Goal: Information Seeking & Learning: Learn about a topic

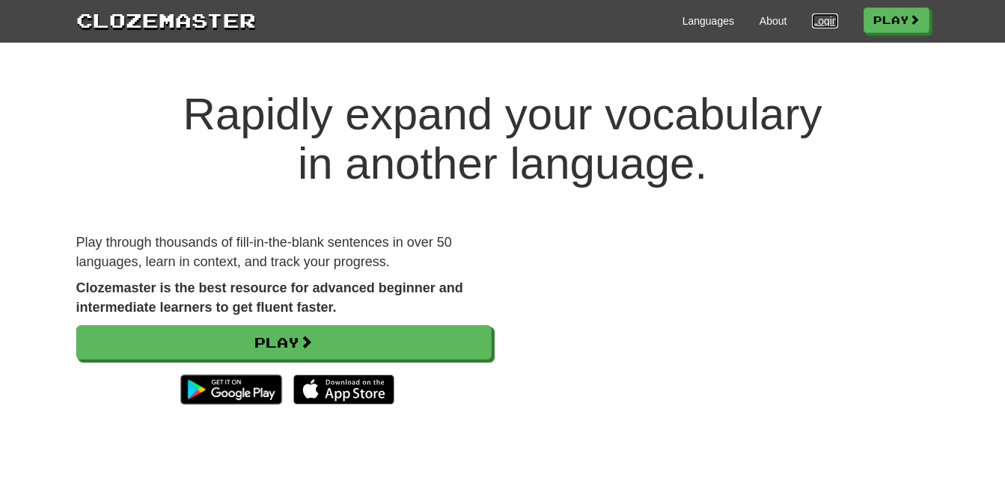
click at [812, 22] on link "Login" at bounding box center [824, 20] width 25 height 15
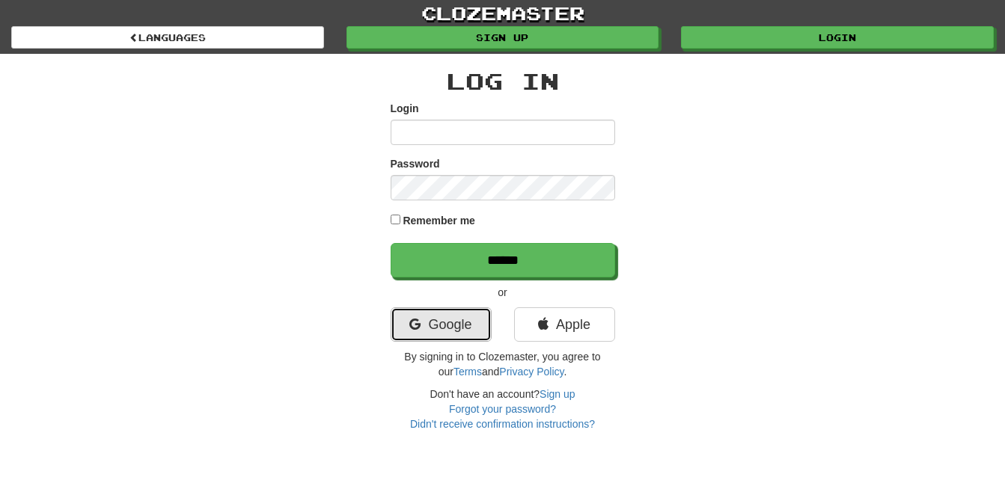
click at [446, 338] on link "Google" at bounding box center [441, 325] width 101 height 34
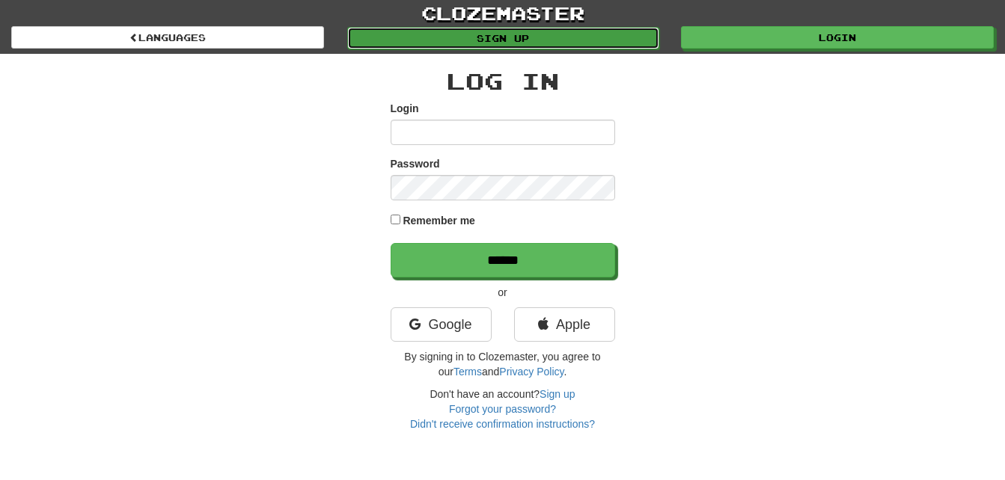
click at [433, 44] on link "Sign up" at bounding box center [503, 38] width 313 height 22
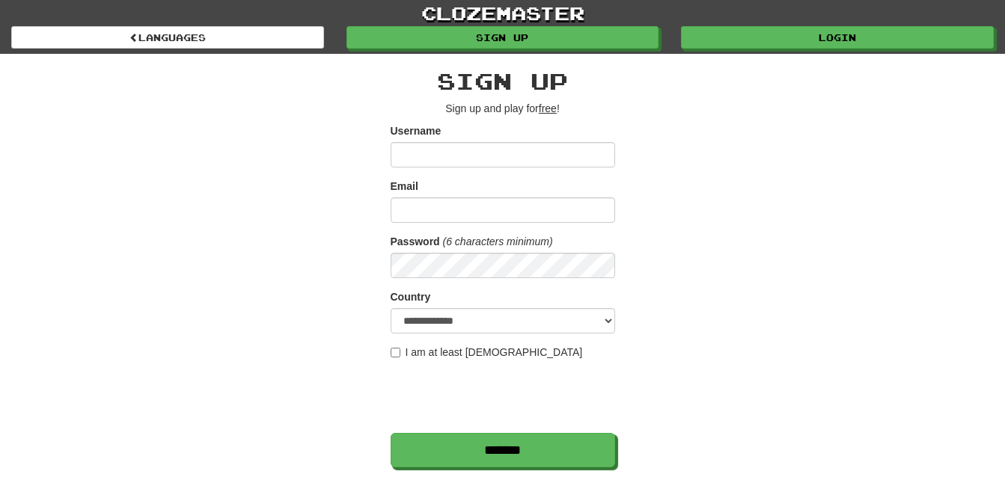
scroll to position [76, 0]
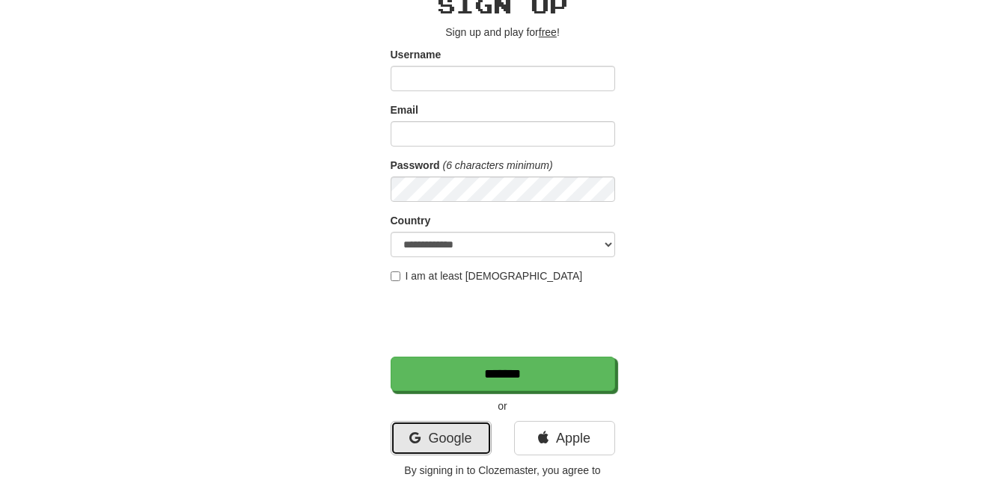
click at [420, 433] on link "Google" at bounding box center [441, 438] width 101 height 34
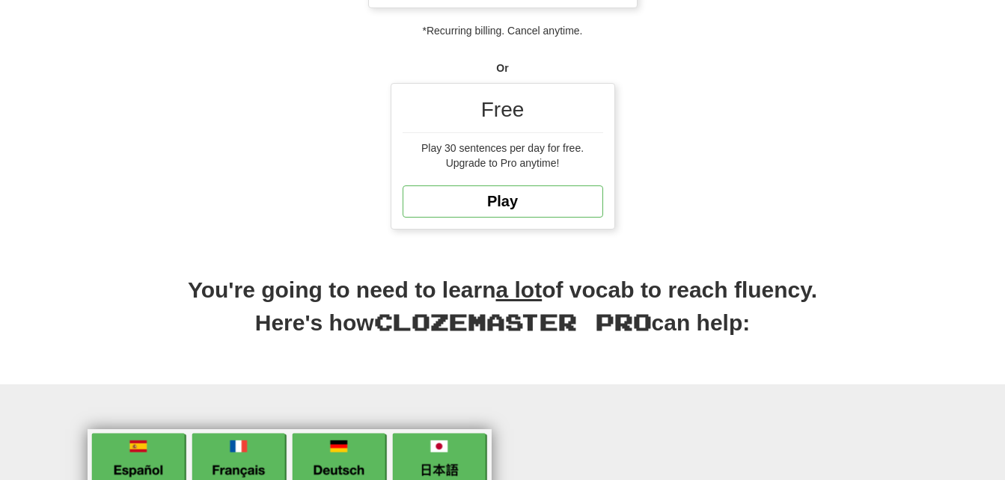
scroll to position [375, 0]
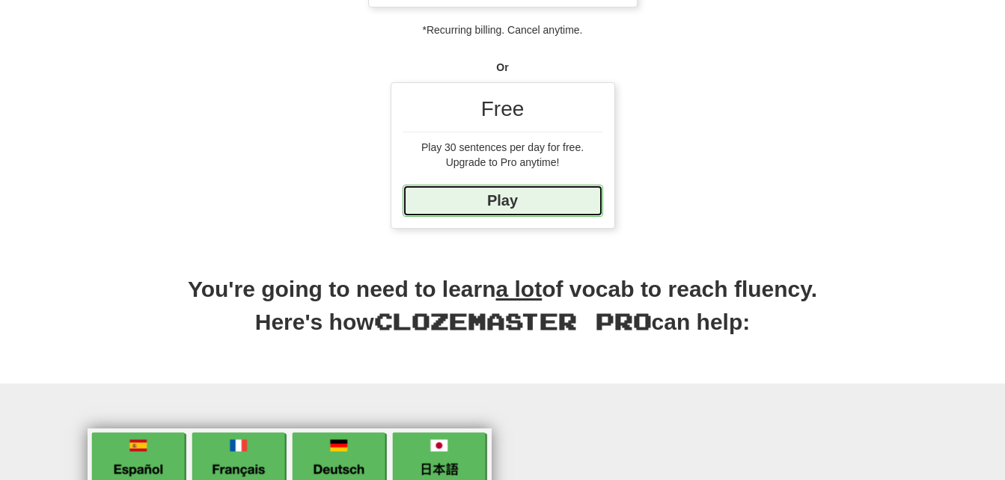
click at [514, 204] on link "Play" at bounding box center [503, 201] width 201 height 32
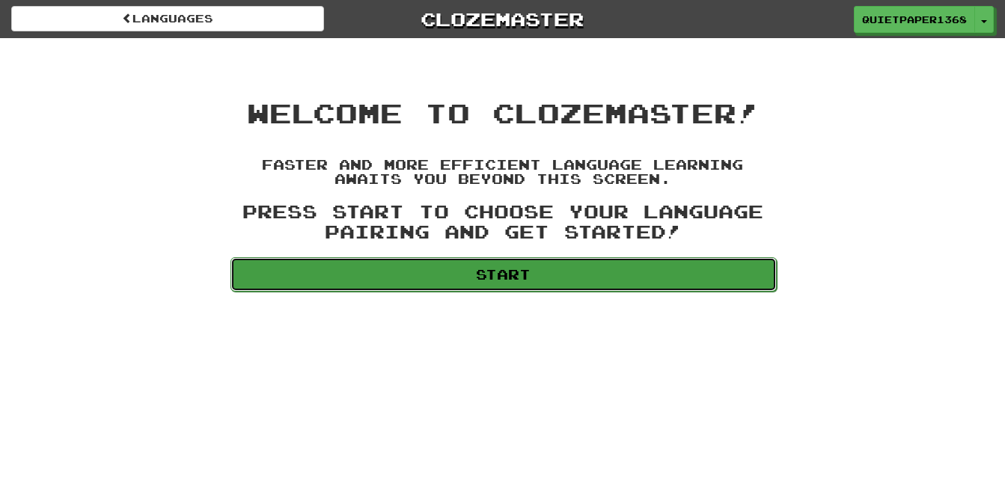
click at [510, 275] on link "Start" at bounding box center [504, 274] width 546 height 34
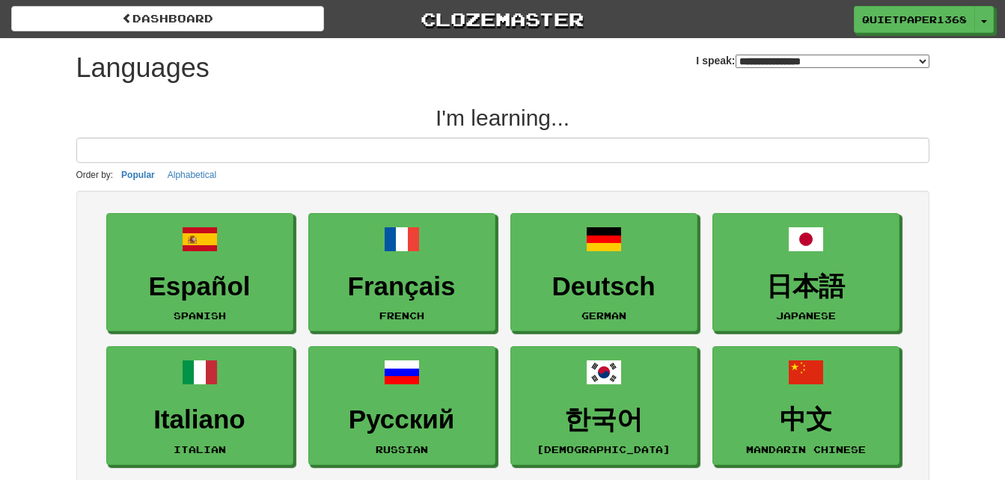
select select "*******"
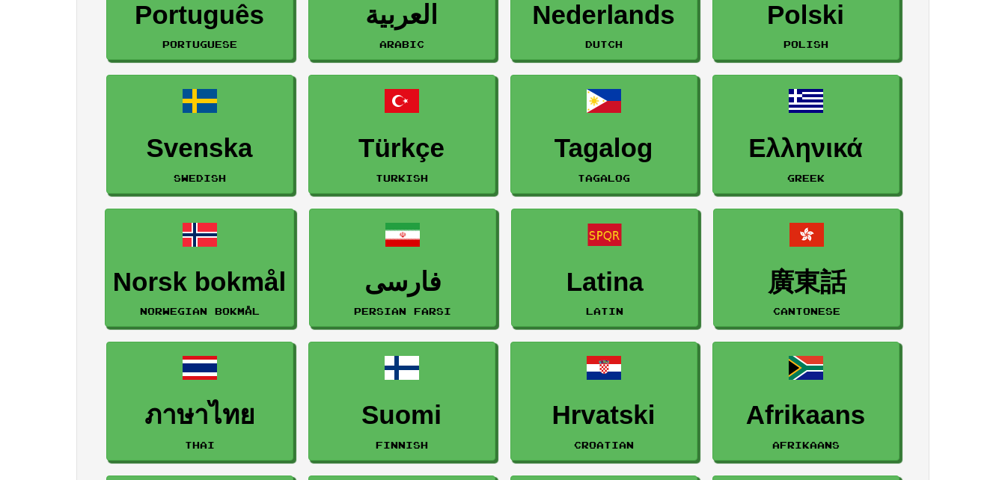
scroll to position [541, 0]
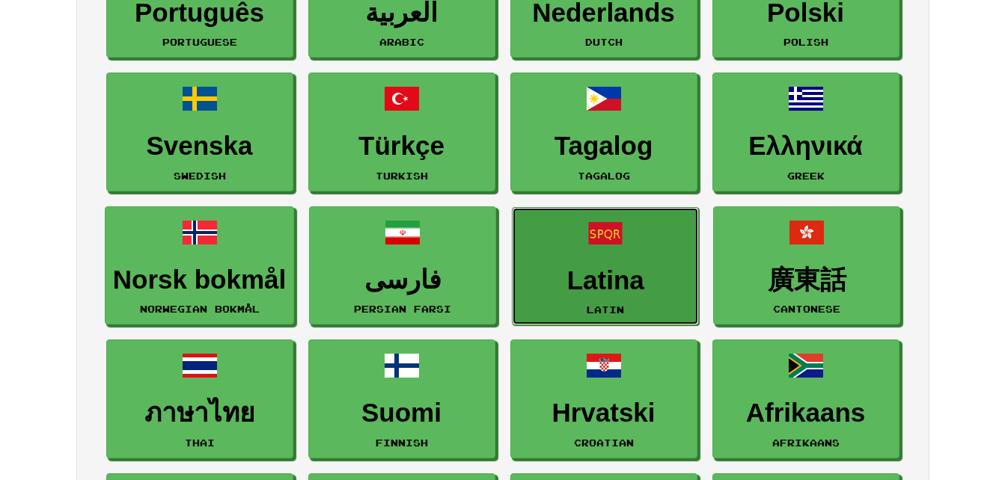
click at [566, 236] on link "Latina Latin" at bounding box center [605, 266] width 187 height 119
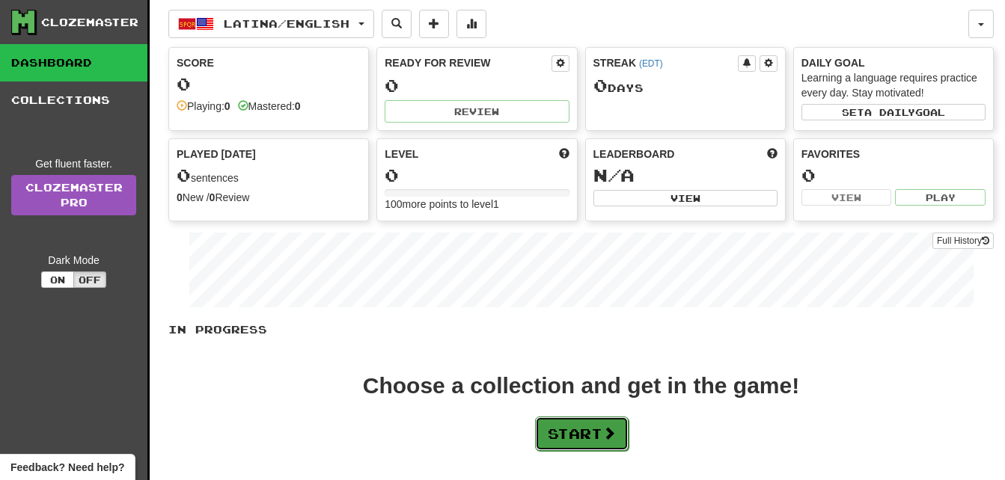
click at [569, 424] on button "Start" at bounding box center [582, 434] width 94 height 34
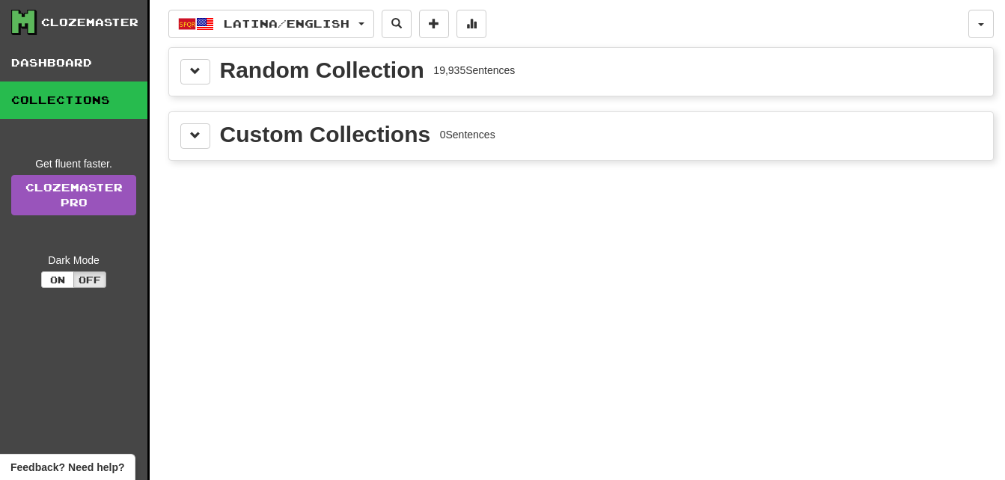
click at [210, 137] on div "Custom Collections 0 Sentences" at bounding box center [581, 135] width 802 height 25
click at [201, 67] on button at bounding box center [195, 71] width 30 height 25
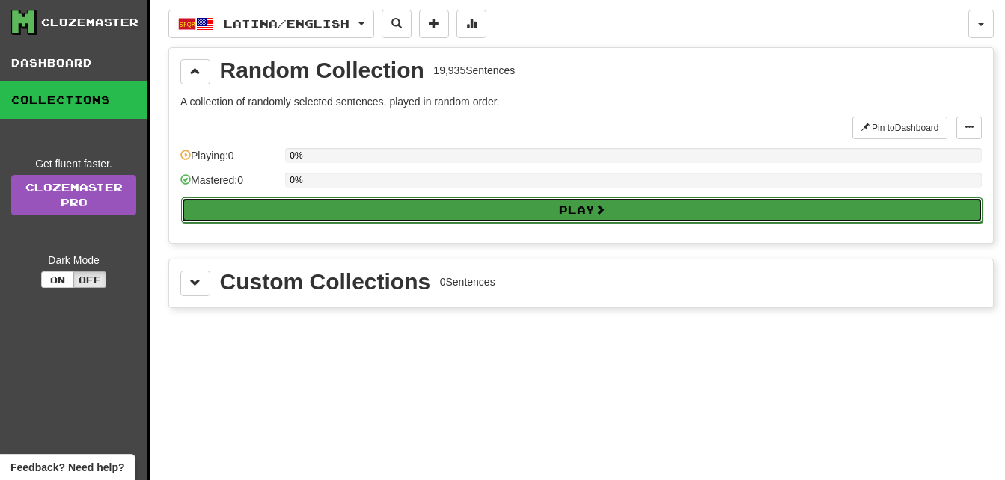
click at [328, 216] on button "Play" at bounding box center [582, 210] width 802 height 25
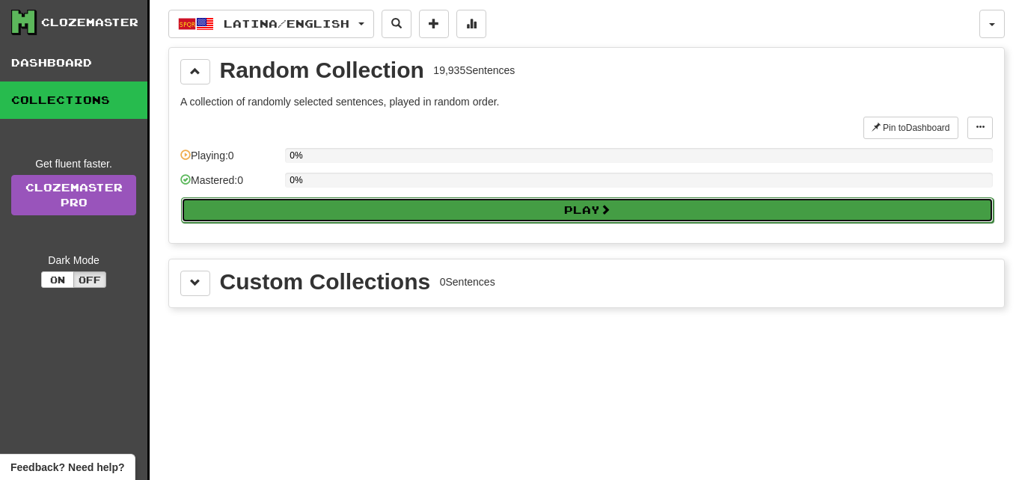
select select "**"
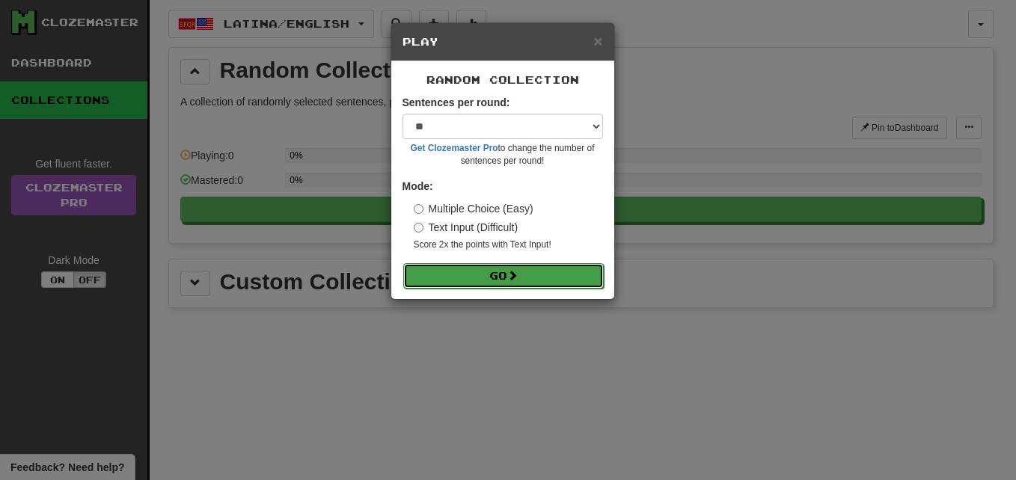
click at [451, 269] on button "Go" at bounding box center [503, 275] width 201 height 25
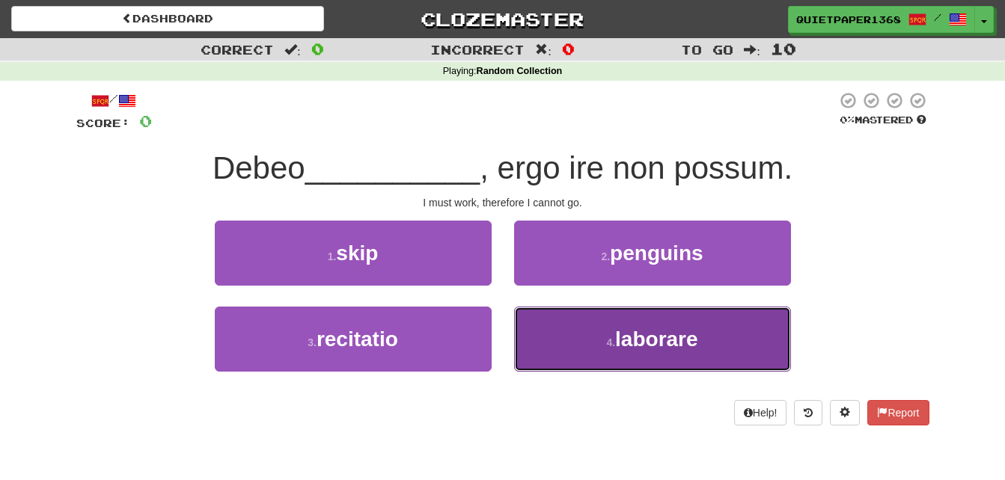
click at [653, 326] on button "4 . laborare" at bounding box center [652, 339] width 277 height 65
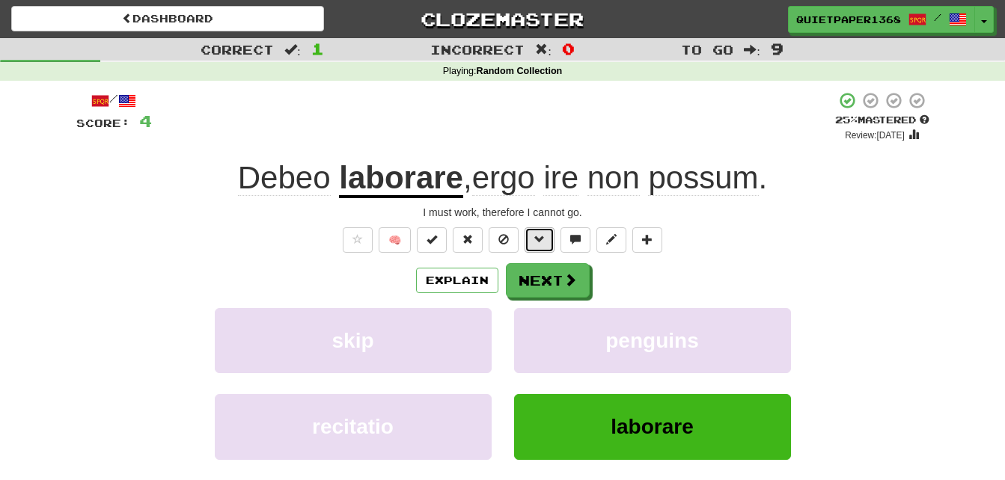
click at [528, 240] on button at bounding box center [540, 240] width 30 height 25
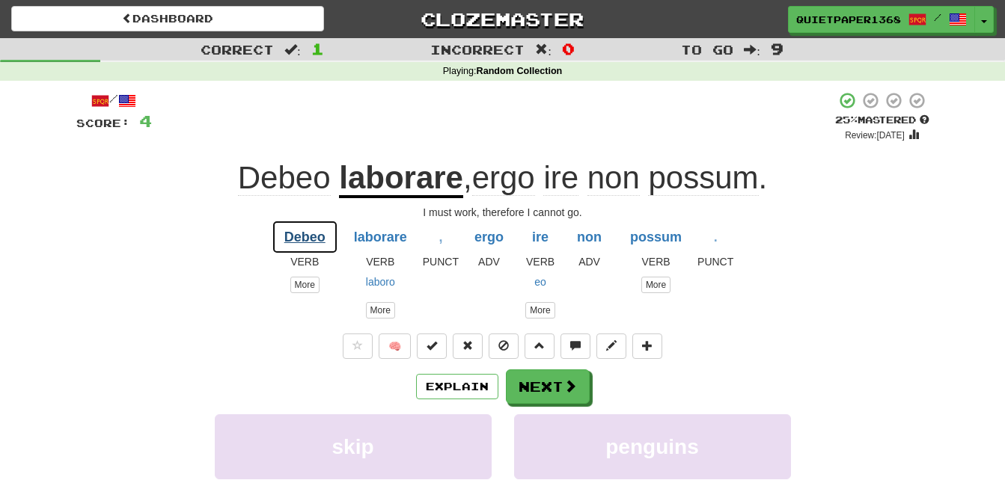
click at [295, 237] on button "Debeo" at bounding box center [305, 237] width 67 height 34
